Goal: Task Accomplishment & Management: Manage account settings

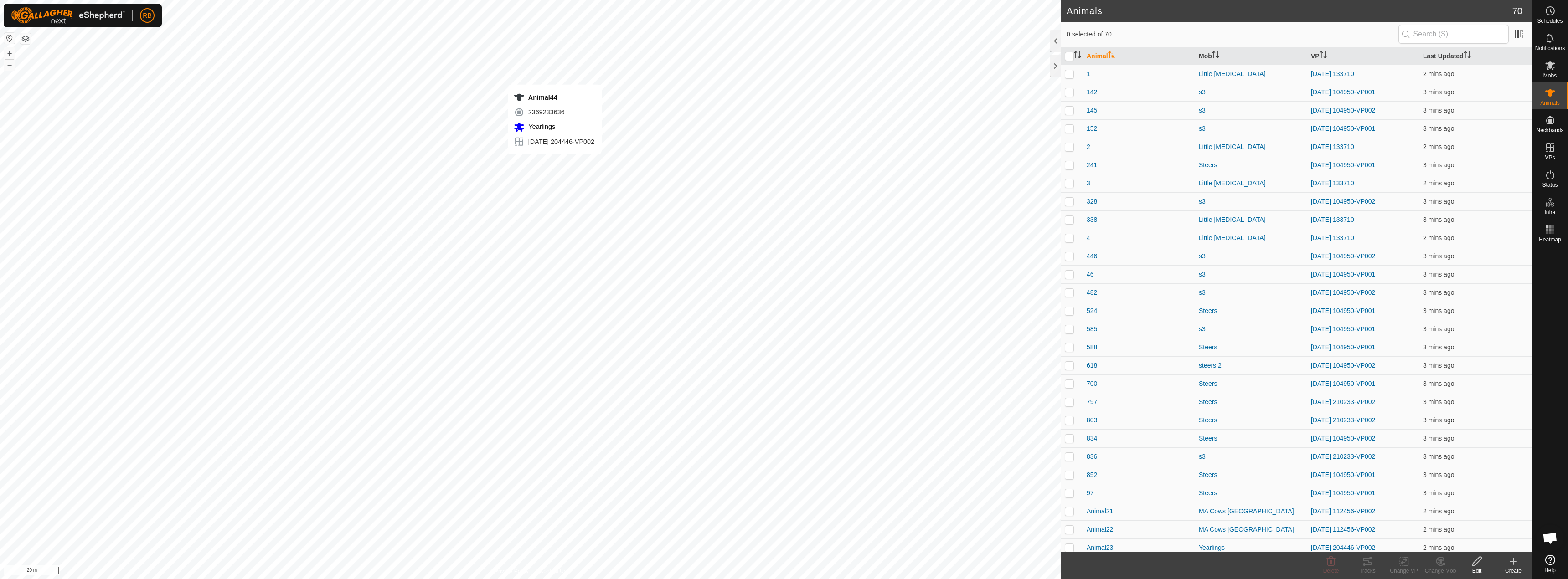
checkbox input "true"
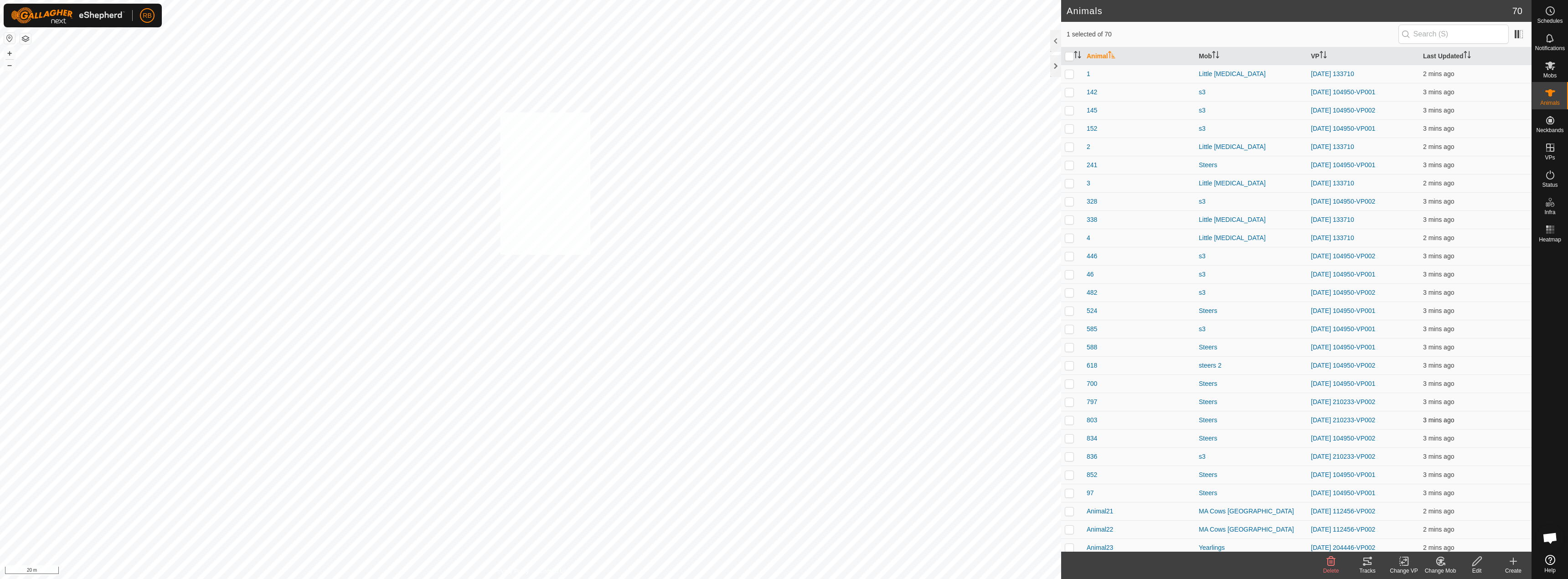
checkbox input "true"
click at [1412, 563] on change-vp-svg-icon at bounding box center [1404, 561] width 37 height 11
click at [1427, 522] on link "Choose VP..." at bounding box center [1431, 522] width 90 height 18
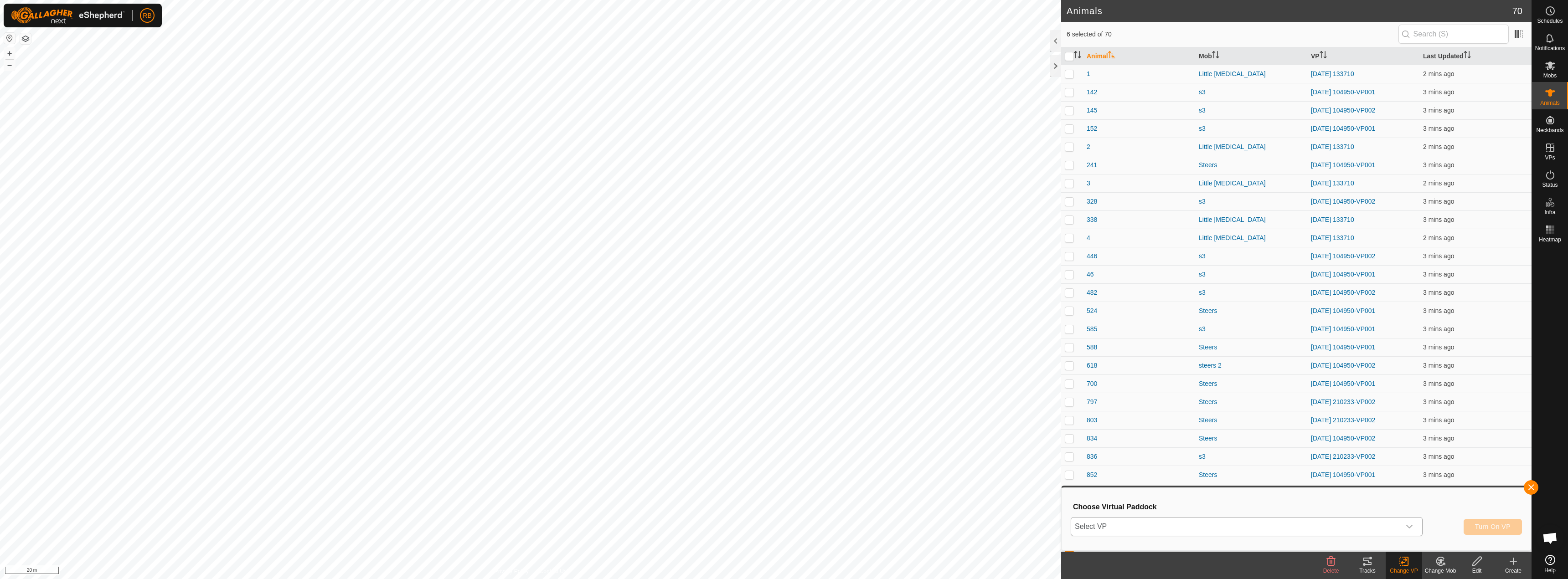
click at [1261, 532] on span "Select VP" at bounding box center [1236, 527] width 329 height 18
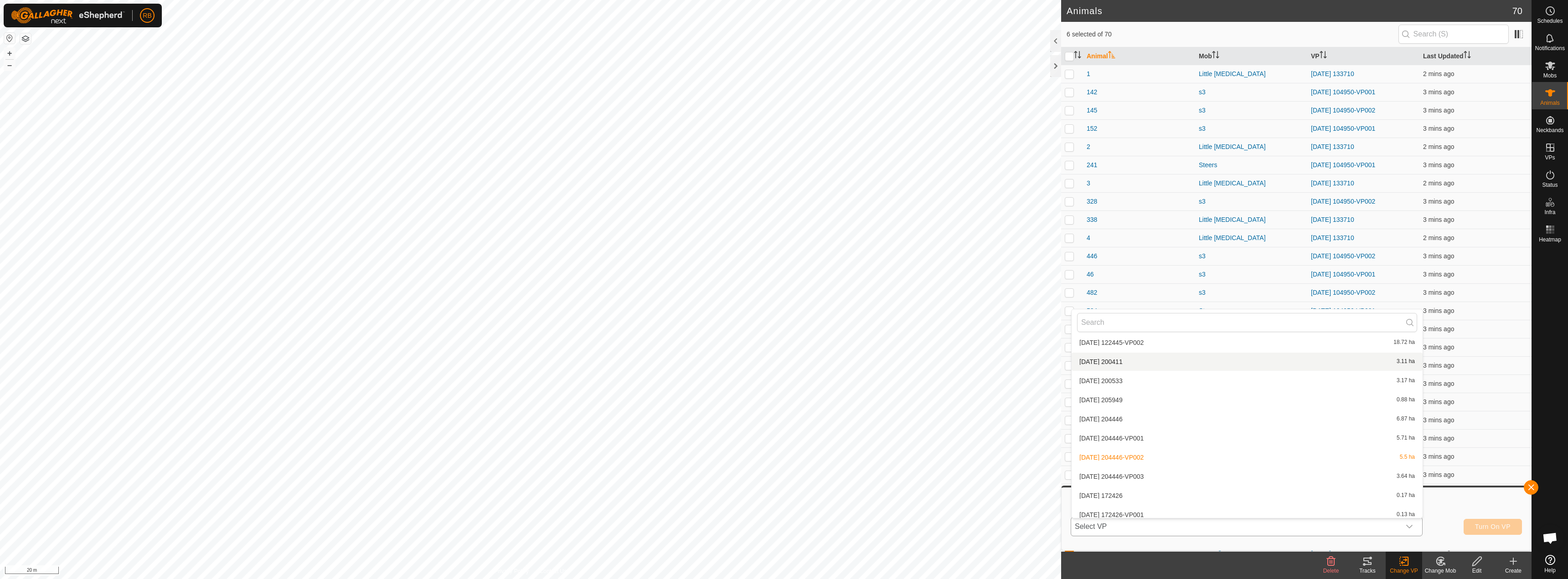
scroll to position [622, 0]
click at [1146, 429] on li "[DATE] 204446-VP003 3.64 ha" at bounding box center [1247, 432] width 351 height 18
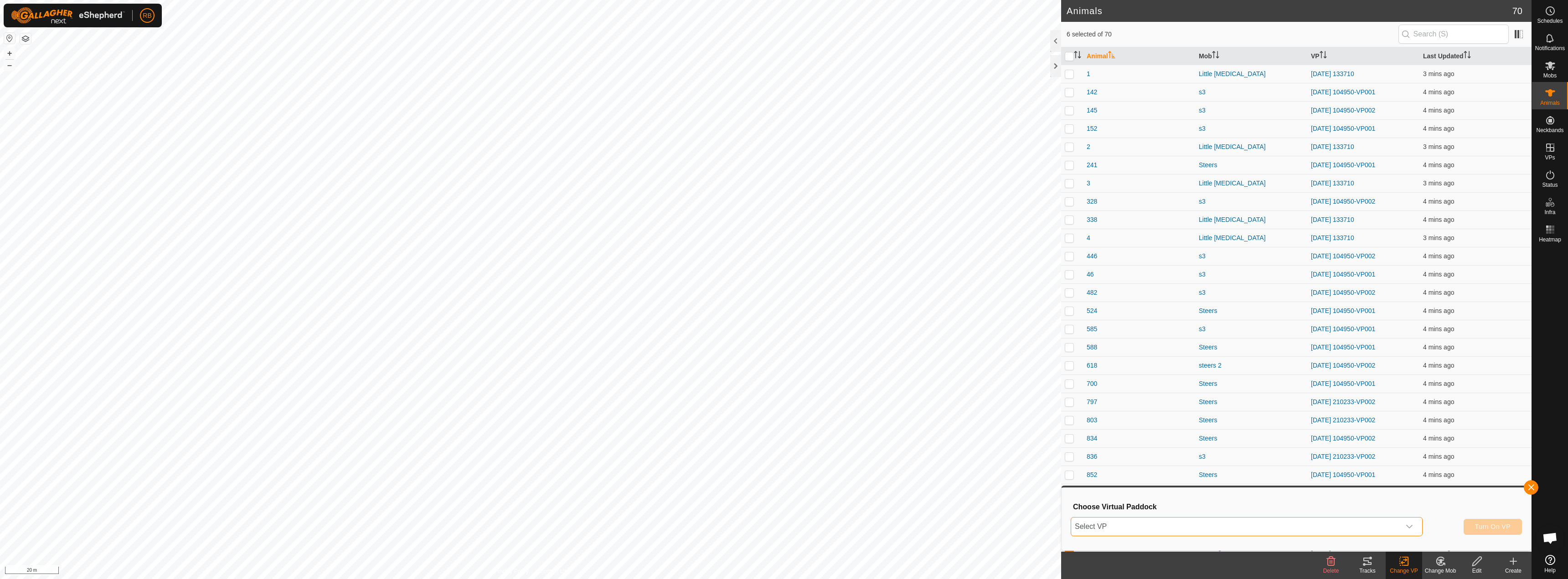
click at [1294, 532] on span "Select VP" at bounding box center [1236, 527] width 329 height 18
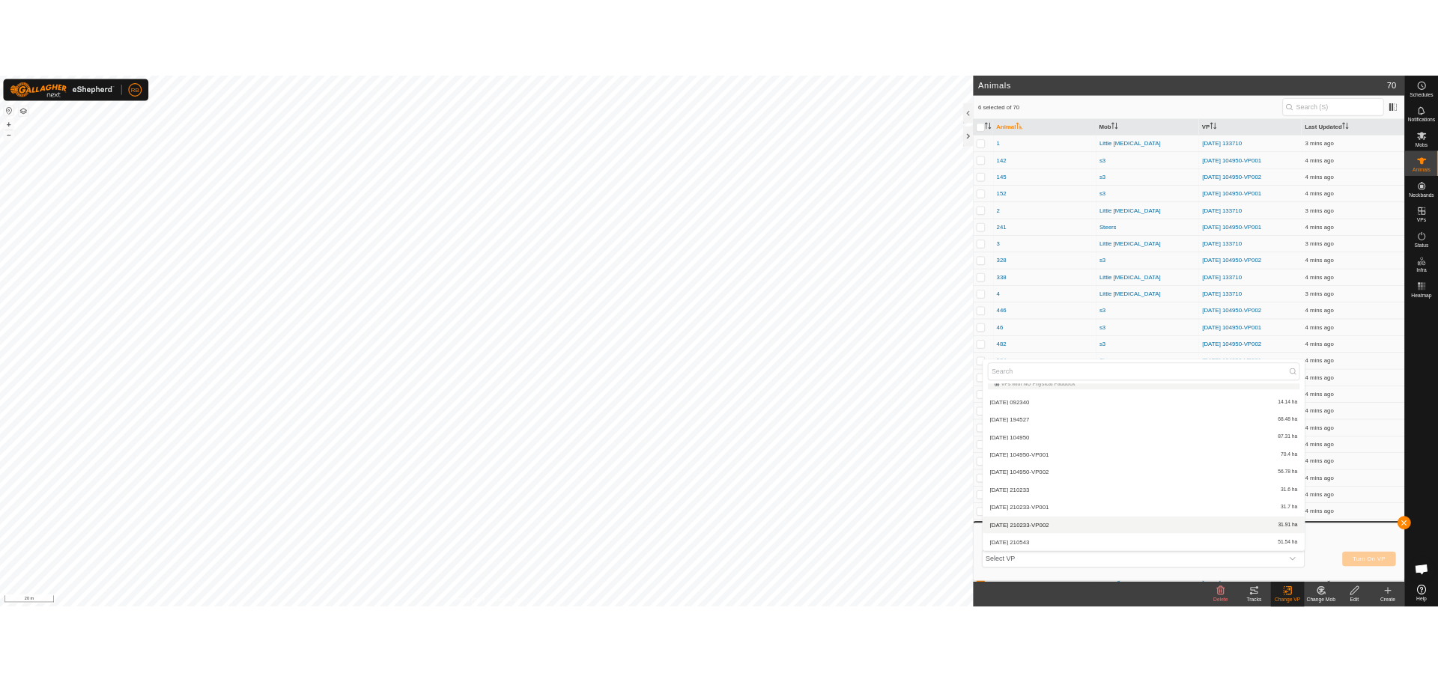
scroll to position [915, 0]
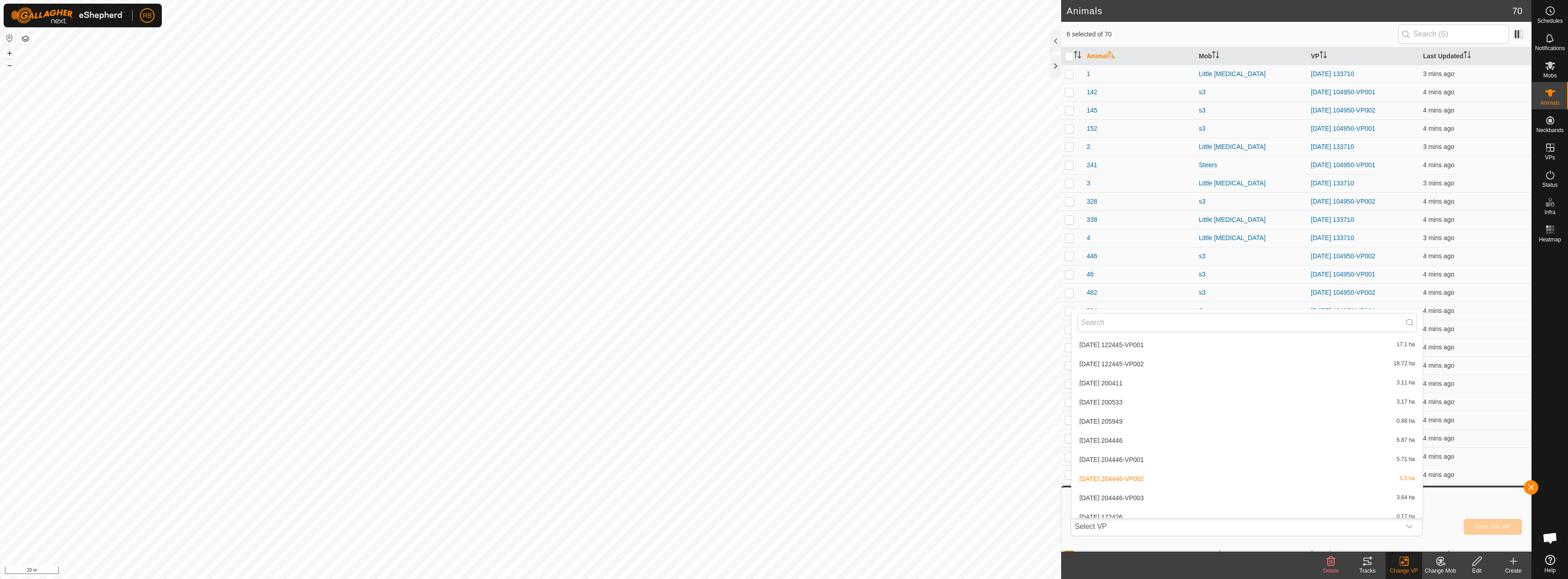
click at [1155, 496] on li "[DATE] 204446-VP003 3.64 ha" at bounding box center [1247, 498] width 351 height 18
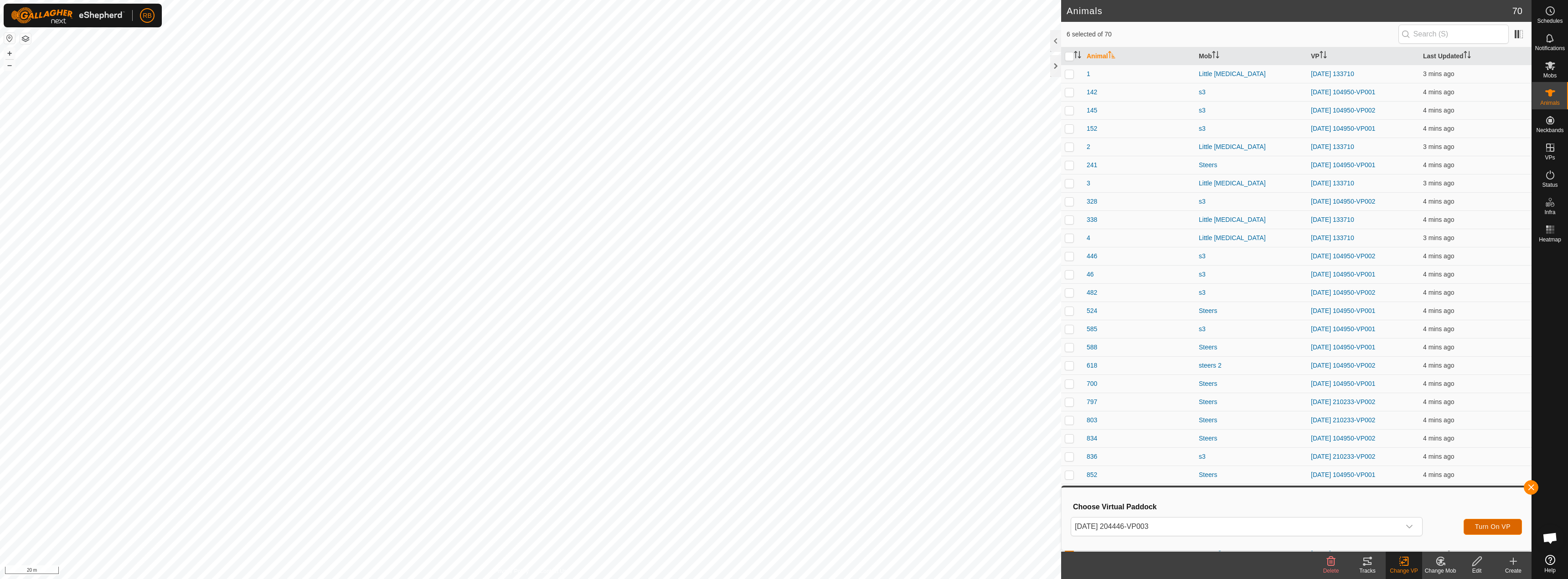
click at [1477, 530] on button "Turn On VP" at bounding box center [1493, 527] width 58 height 16
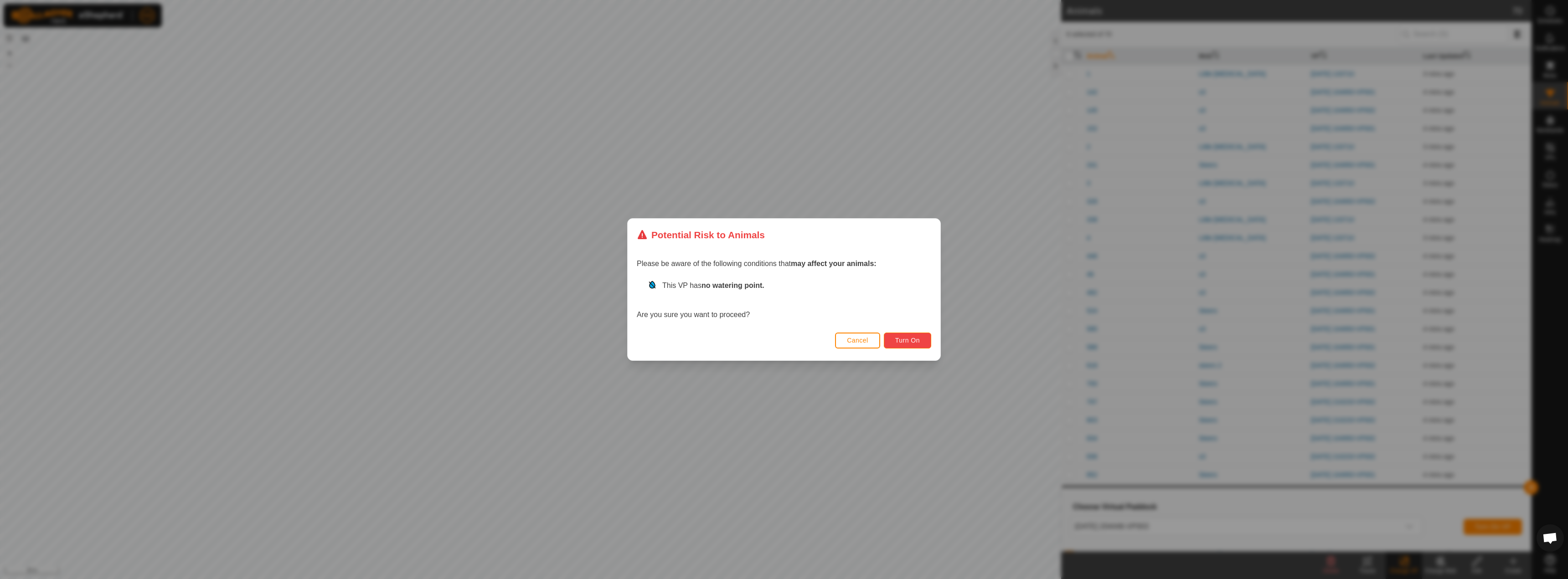
click at [906, 344] on span "Turn On" at bounding box center [908, 340] width 24 height 7
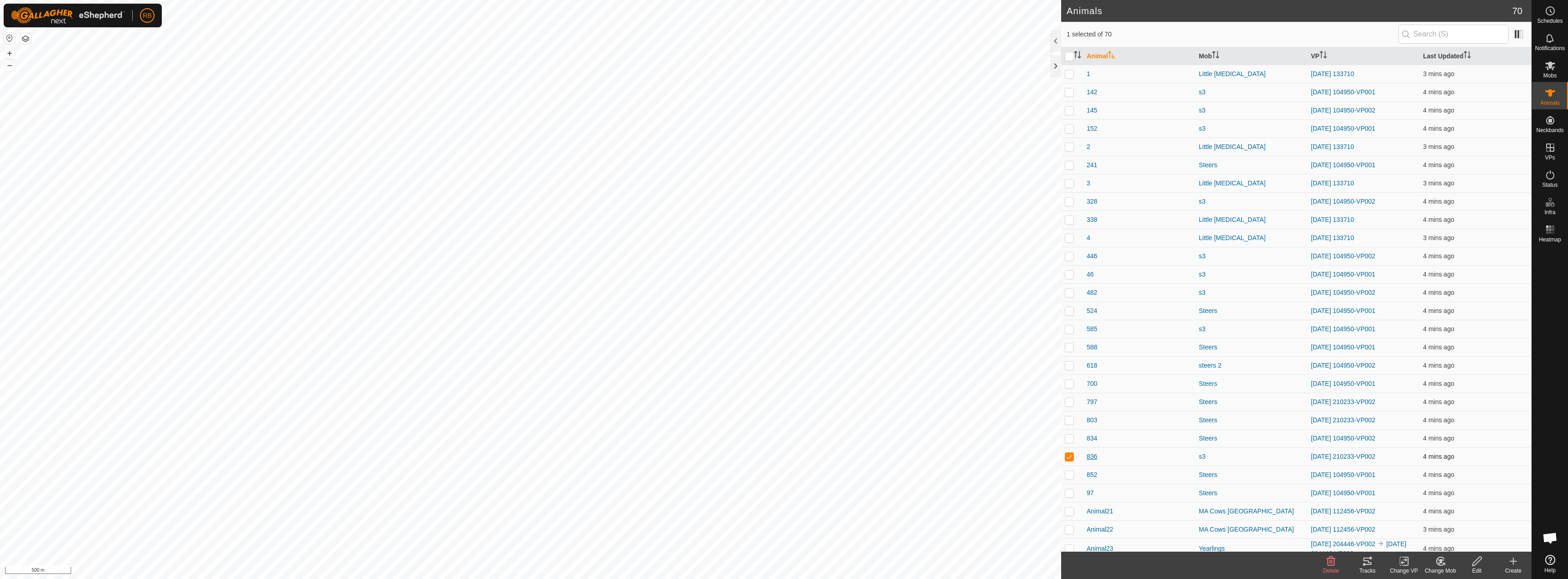
click at [1094, 454] on span "836" at bounding box center [1091, 457] width 10 height 10
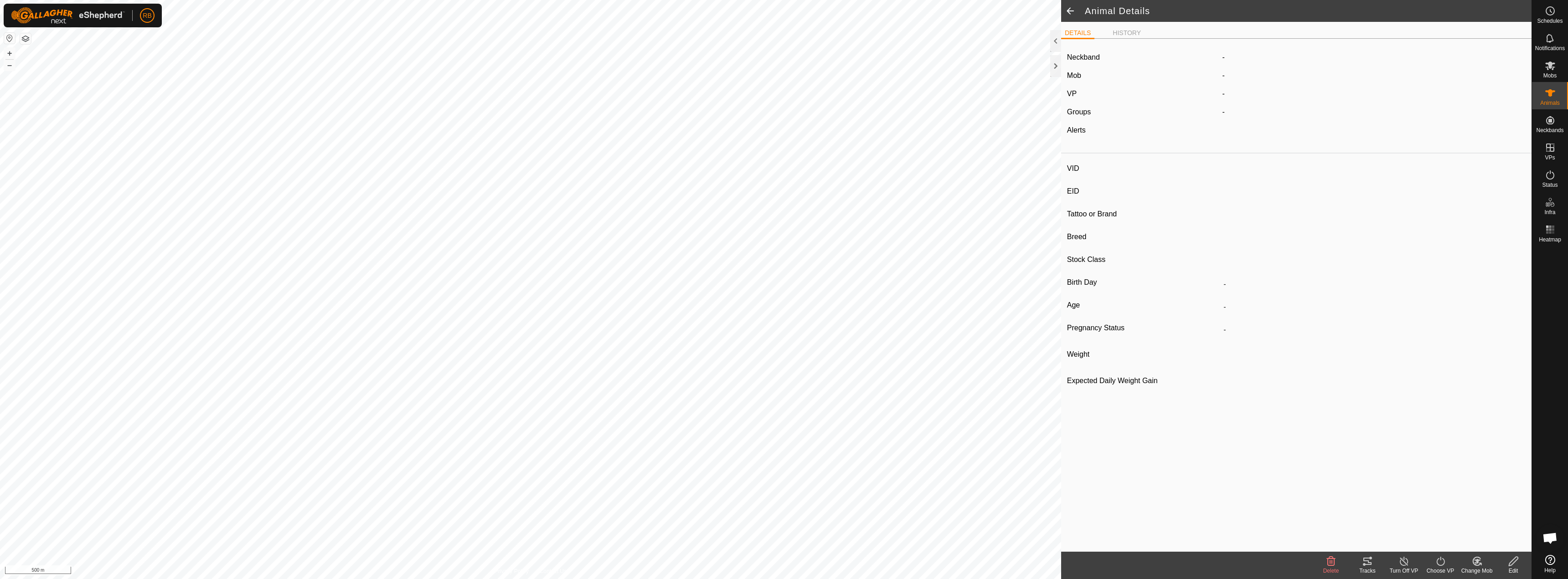
type input "836"
type input "-"
type input "red tag"
type input "BWF"
type input "-"
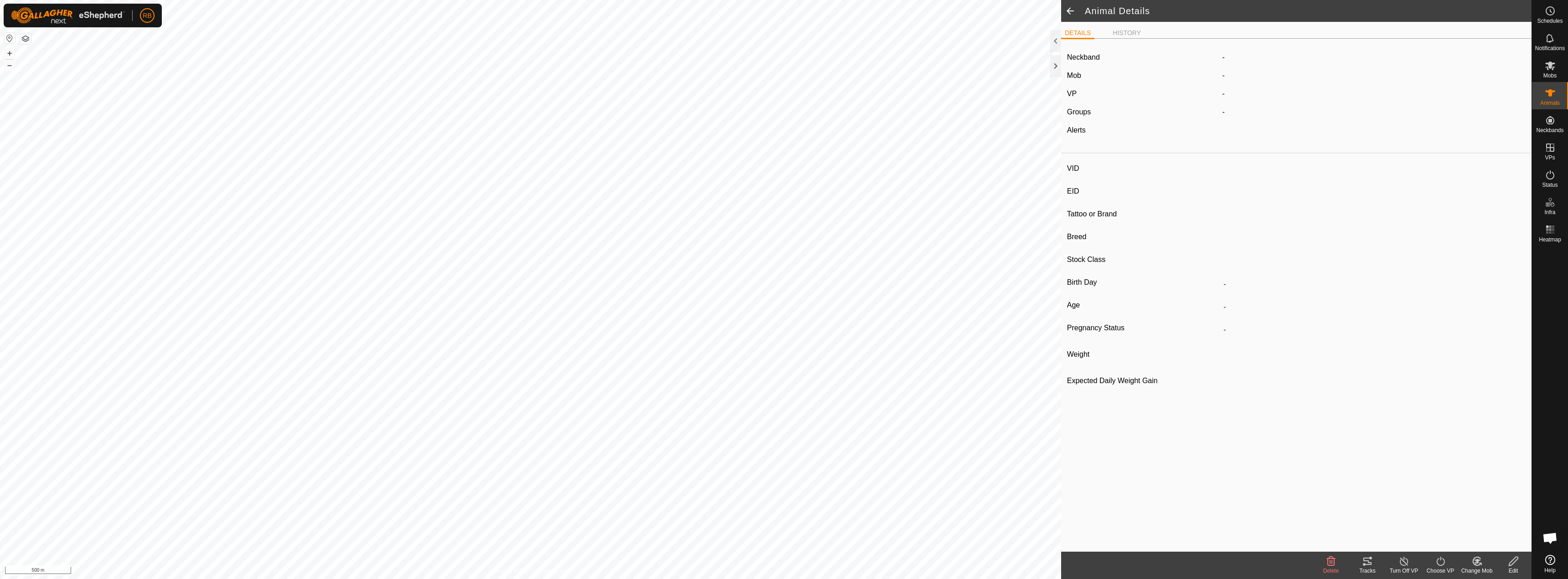
type input "350 kg"
type input "-"
click at [1244, 77] on span "s3" at bounding box center [1241, 78] width 15 height 8
